Goal: Consume media (video, audio)

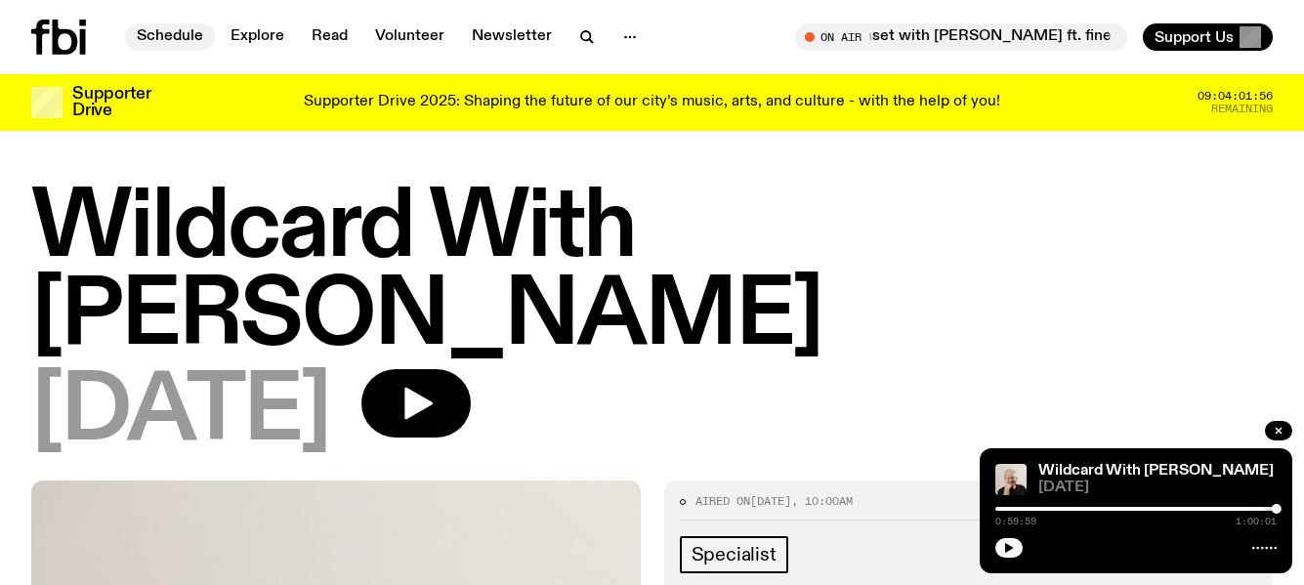
click at [167, 31] on link "Schedule" at bounding box center [170, 36] width 90 height 27
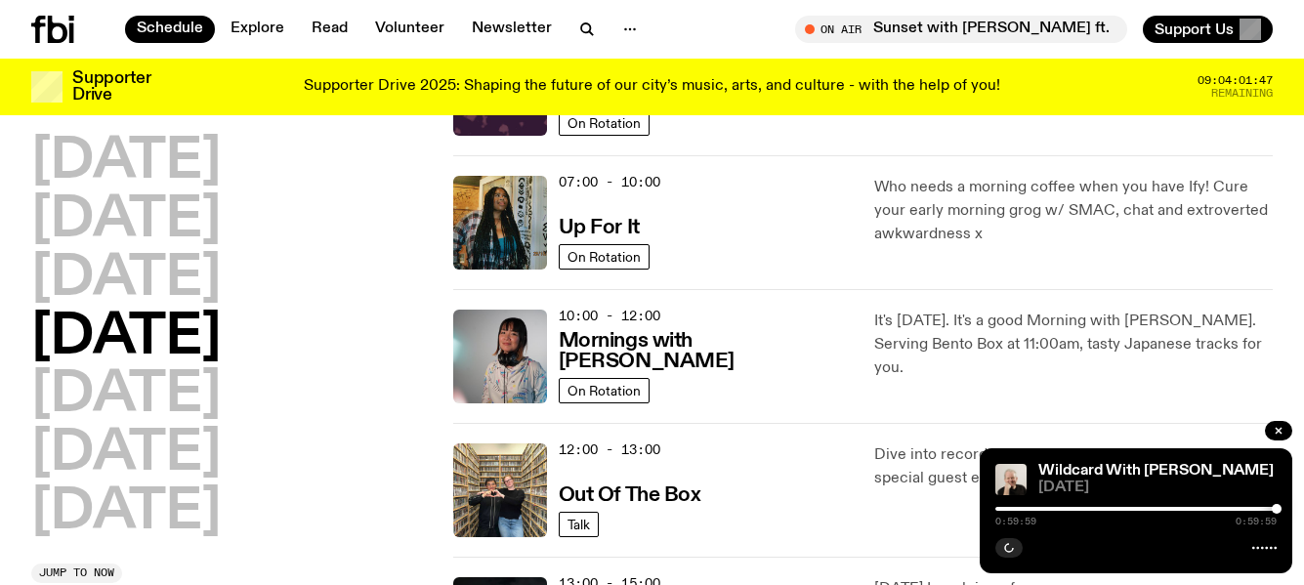
scroll to position [195, 0]
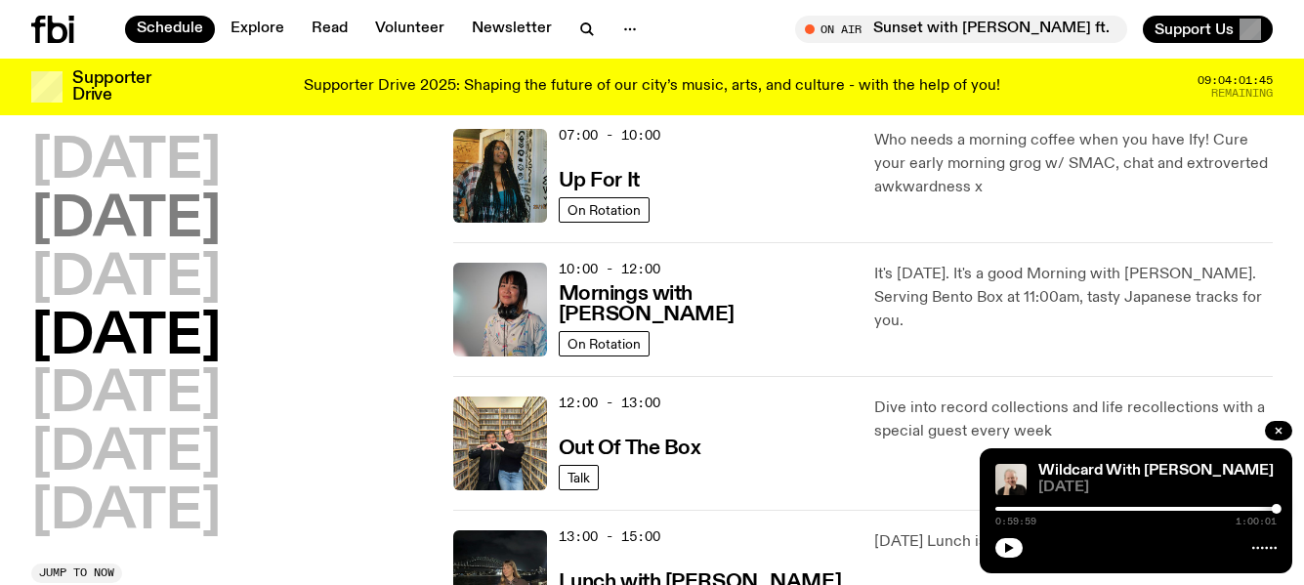
click at [192, 224] on h2 "[DATE]" at bounding box center [126, 220] width 190 height 55
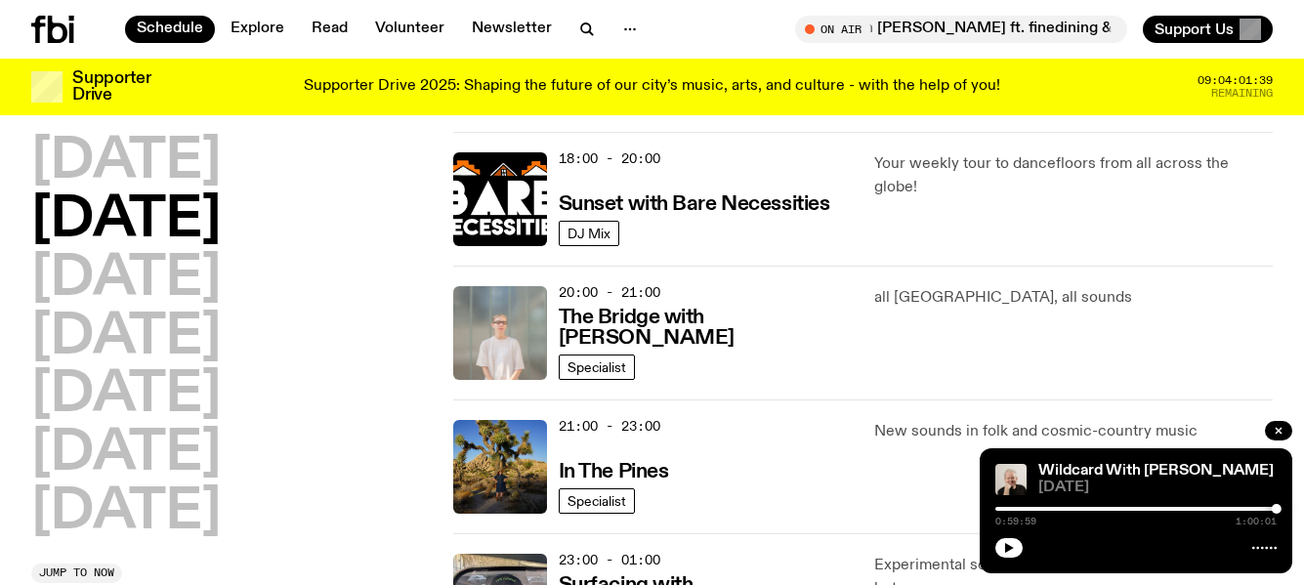
scroll to position [934, 0]
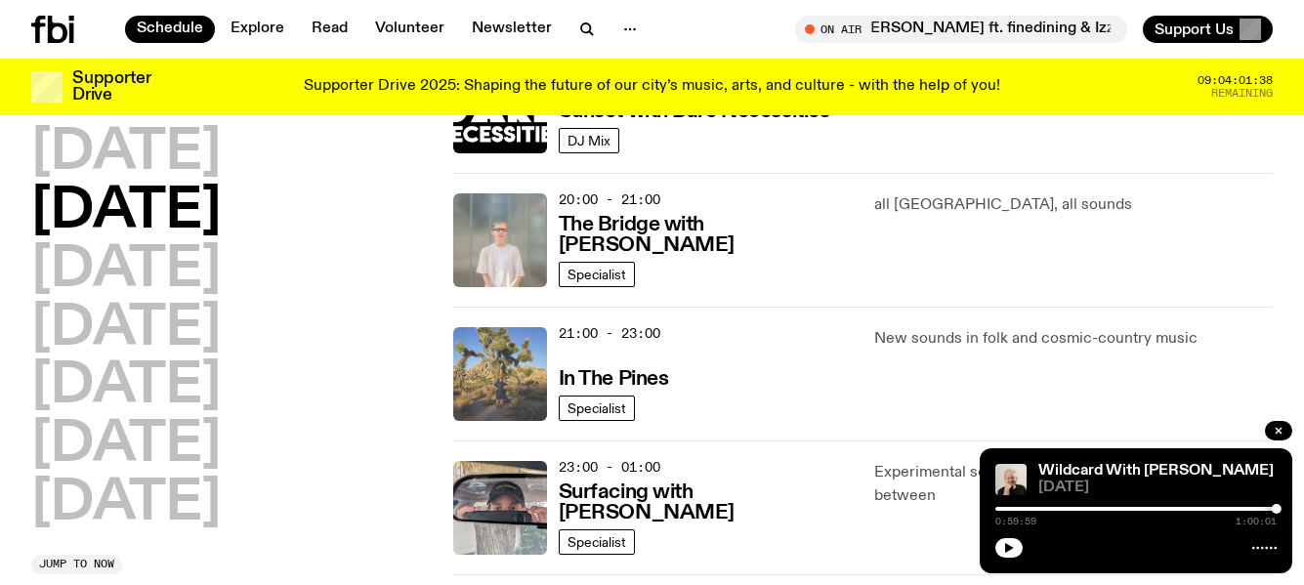
click at [504, 372] on img at bounding box center [500, 374] width 94 height 94
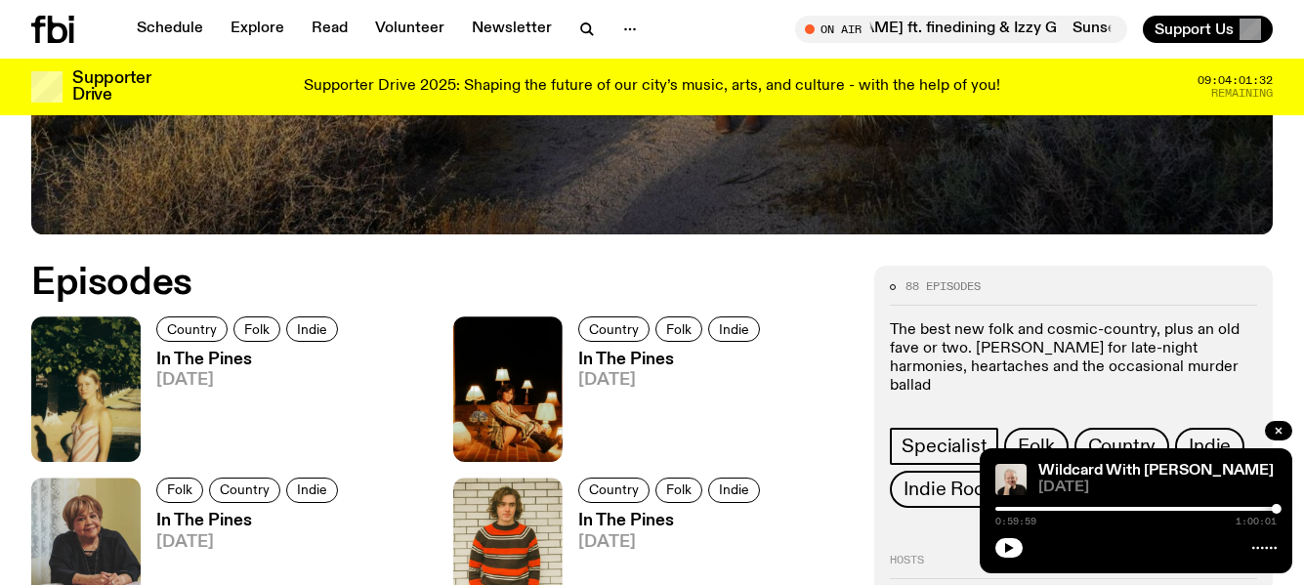
scroll to position [777, 0]
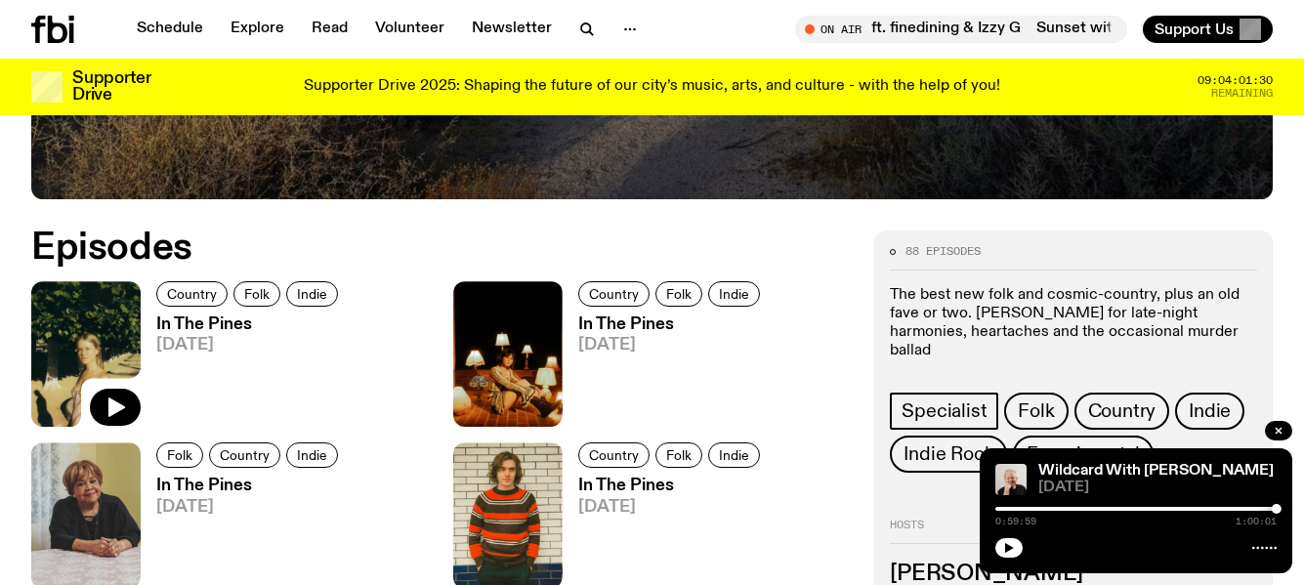
click at [84, 362] on img at bounding box center [85, 354] width 109 height 146
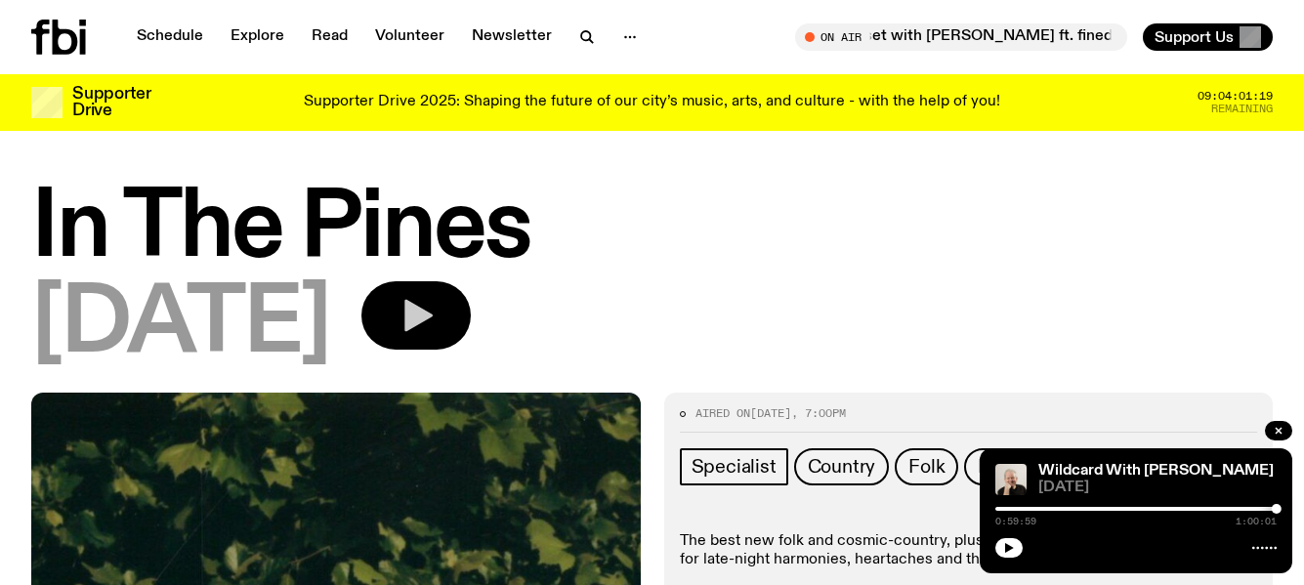
click at [433, 313] on icon "button" at bounding box center [419, 316] width 28 height 32
